Goal: Download file/media

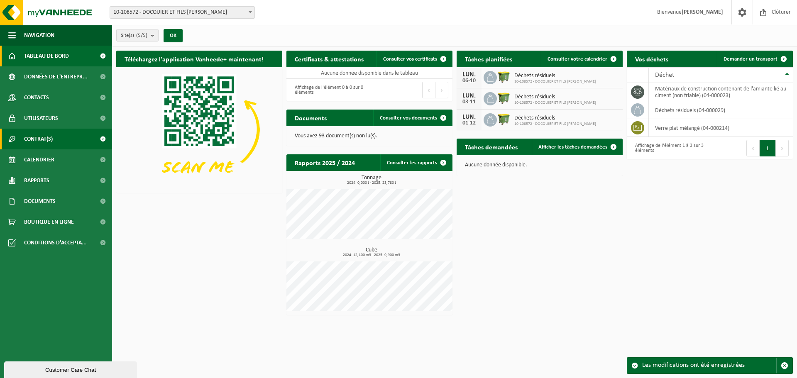
click at [60, 137] on link "Contrat(s)" at bounding box center [56, 139] width 112 height 21
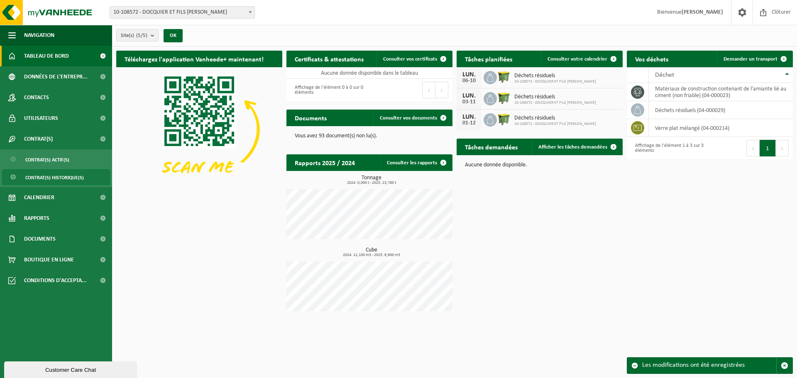
click at [63, 174] on span "Contrat(s) historique(s)" at bounding box center [54, 178] width 59 height 16
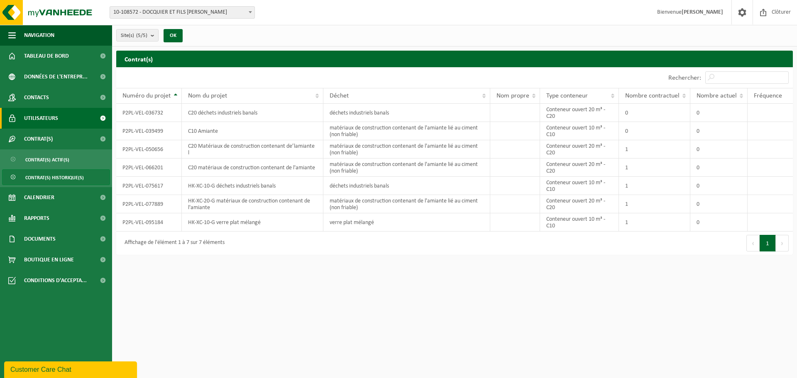
click at [44, 117] on span "Utilisateurs" at bounding box center [41, 118] width 34 height 21
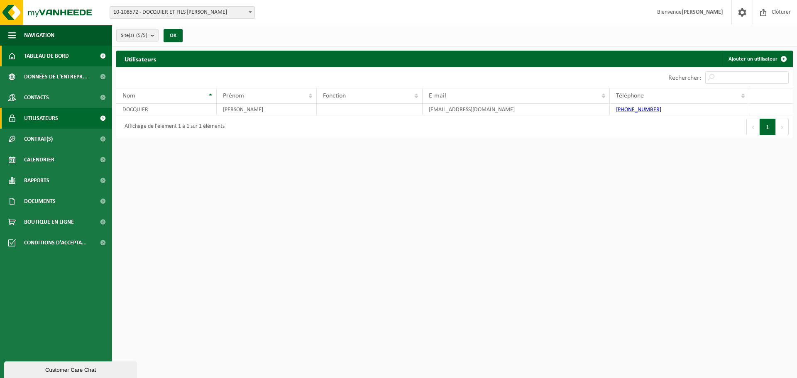
click at [42, 58] on span "Tableau de bord" at bounding box center [46, 56] width 45 height 21
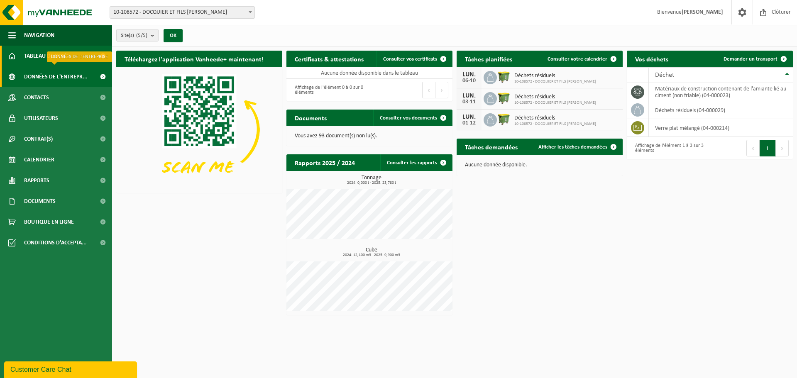
click at [40, 74] on span "Données de l'entrepr..." at bounding box center [56, 76] width 64 height 21
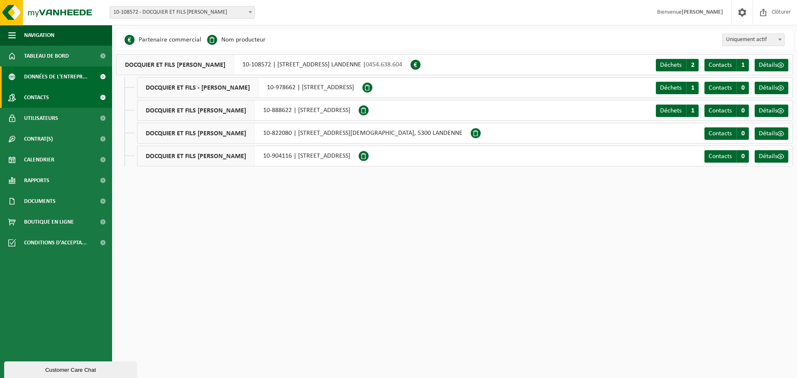
click at [43, 93] on span "Contacts" at bounding box center [36, 97] width 25 height 21
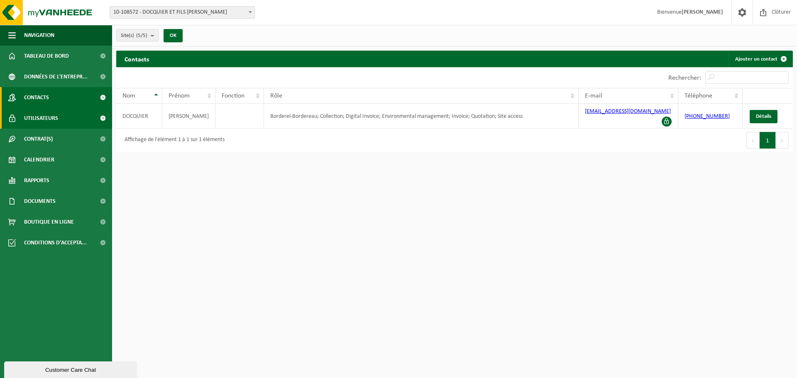
click at [47, 116] on span "Utilisateurs" at bounding box center [41, 118] width 34 height 21
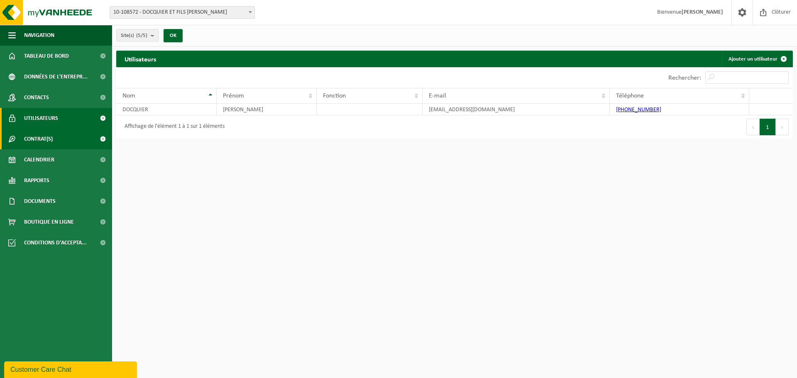
click at [47, 137] on span "Contrat(s)" at bounding box center [38, 139] width 29 height 21
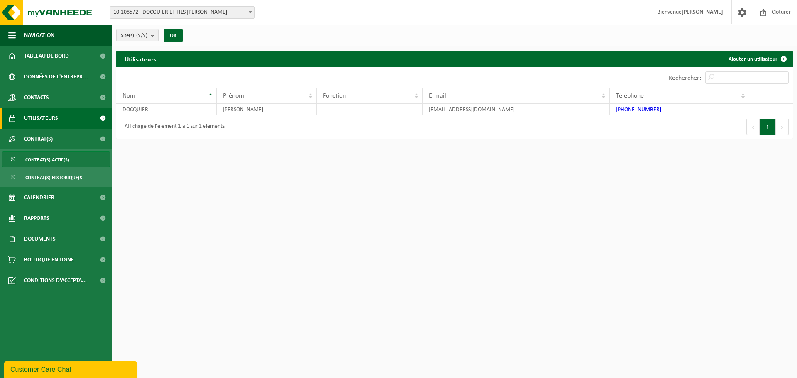
click at [52, 159] on span "Contrat(s) actif(s)" at bounding box center [47, 160] width 44 height 16
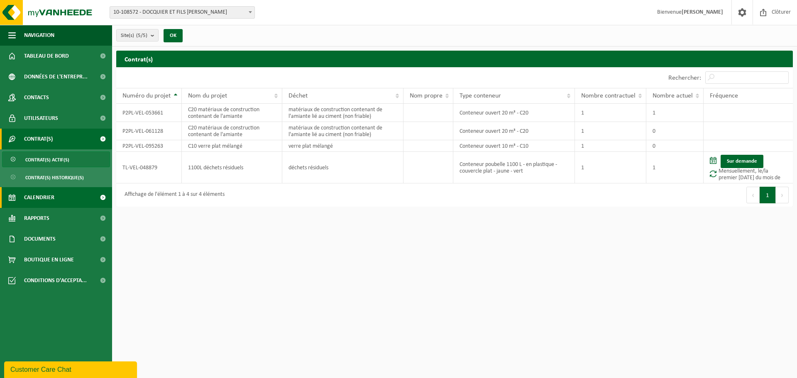
click at [51, 195] on span "Calendrier" at bounding box center [39, 197] width 30 height 21
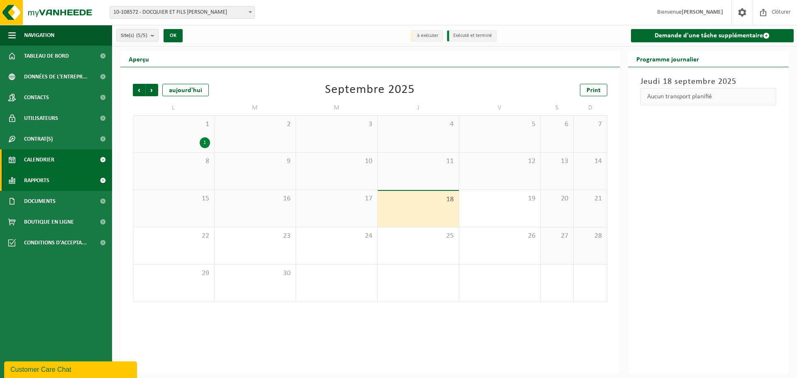
click at [41, 180] on span "Rapports" at bounding box center [36, 180] width 25 height 21
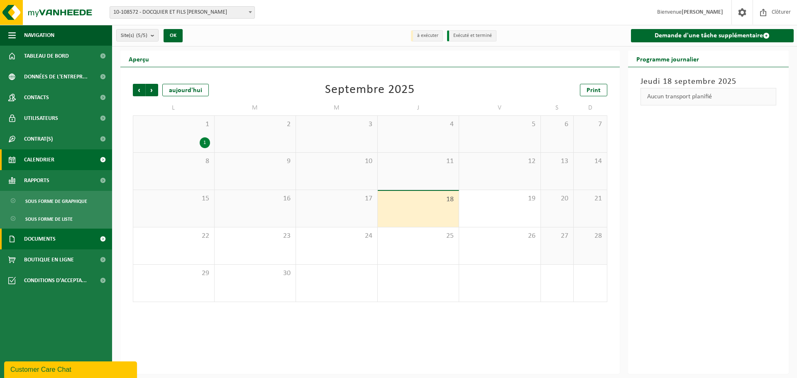
click at [54, 238] on span "Documents" at bounding box center [40, 239] width 32 height 21
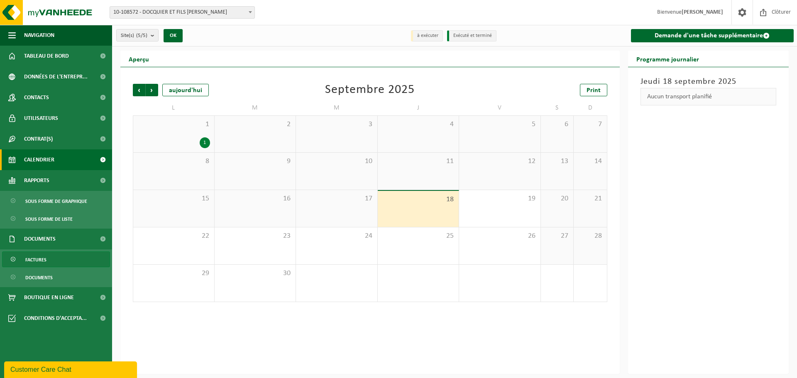
click at [40, 258] on span "Factures" at bounding box center [35, 260] width 21 height 16
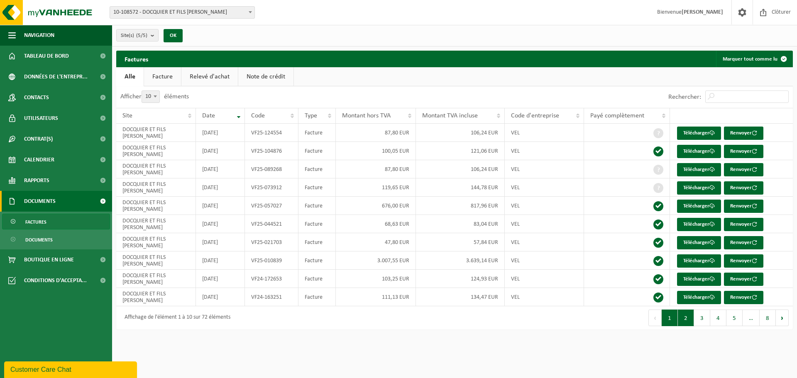
click at [689, 324] on button "2" at bounding box center [686, 318] width 16 height 17
click at [688, 225] on link "Télécharger" at bounding box center [699, 224] width 44 height 13
click at [672, 320] on button "1" at bounding box center [670, 318] width 16 height 17
click at [692, 131] on link "Télécharger" at bounding box center [699, 133] width 44 height 13
click at [689, 168] on link "Télécharger" at bounding box center [699, 169] width 44 height 13
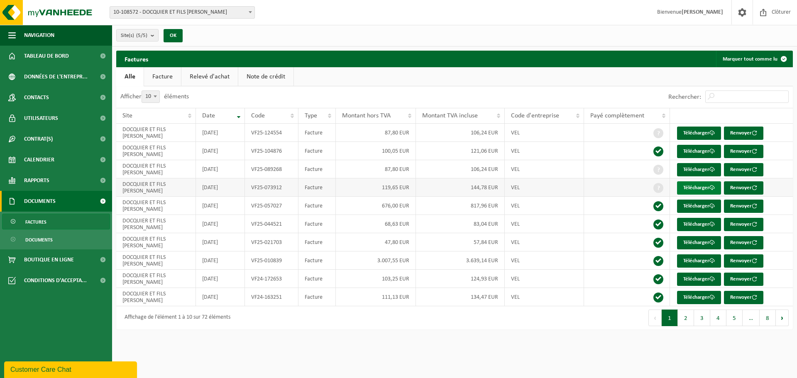
click at [686, 186] on link "Télécharger" at bounding box center [699, 188] width 44 height 13
click at [686, 319] on button "2" at bounding box center [686, 318] width 16 height 17
click at [671, 314] on button "1" at bounding box center [670, 318] width 16 height 17
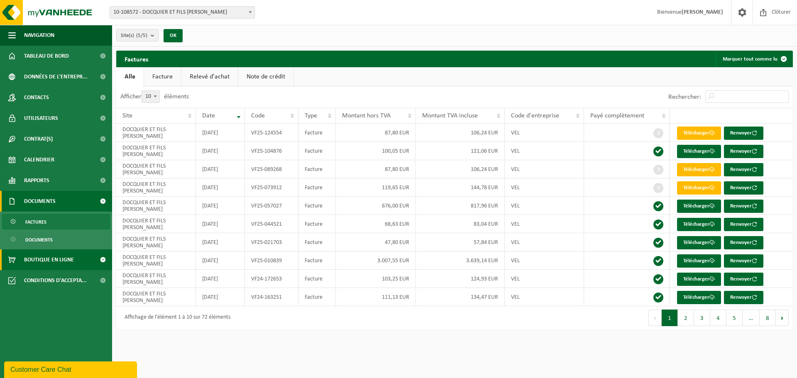
click at [28, 260] on span "Boutique en ligne" at bounding box center [49, 260] width 50 height 21
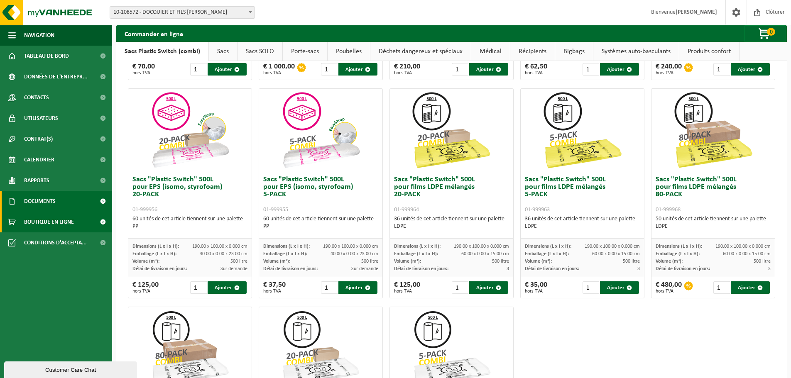
click at [53, 198] on span "Documents" at bounding box center [40, 201] width 32 height 21
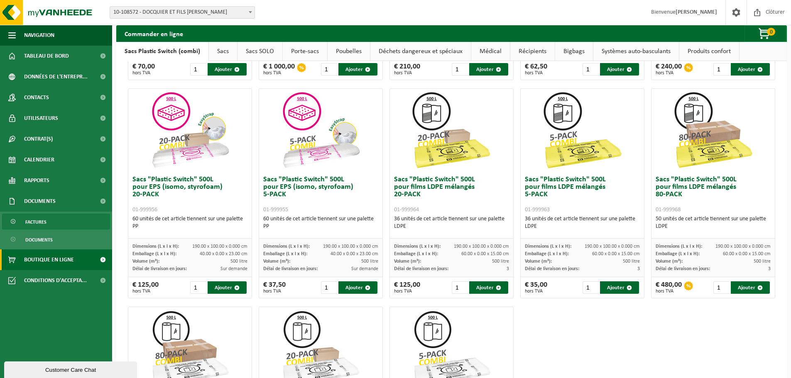
click at [50, 220] on link "Factures" at bounding box center [56, 222] width 108 height 16
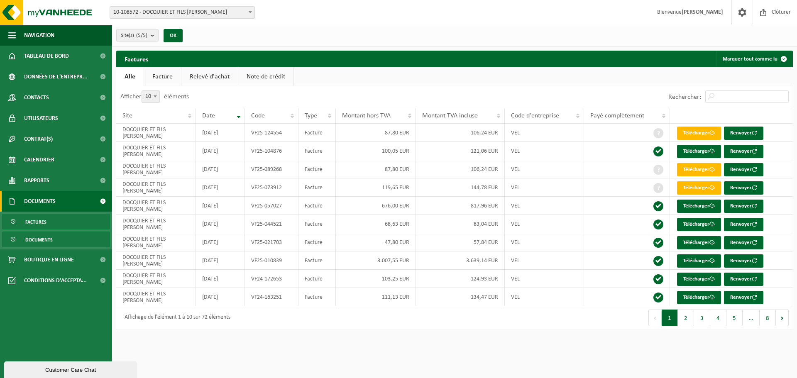
click at [48, 236] on span "Documents" at bounding box center [38, 240] width 27 height 16
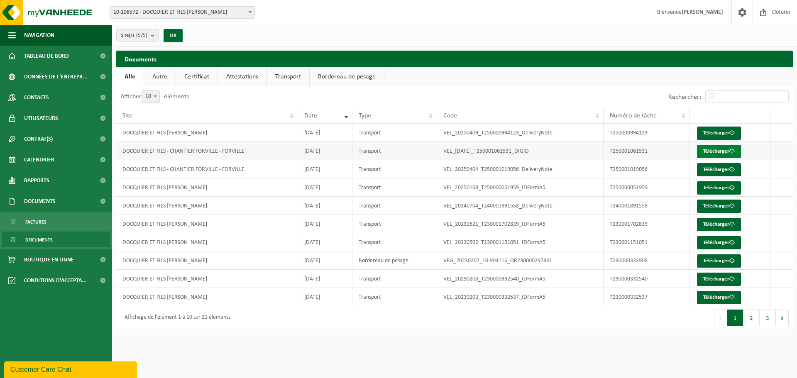
click at [716, 151] on link "Télécharger" at bounding box center [719, 151] width 44 height 13
